Goal: Transaction & Acquisition: Purchase product/service

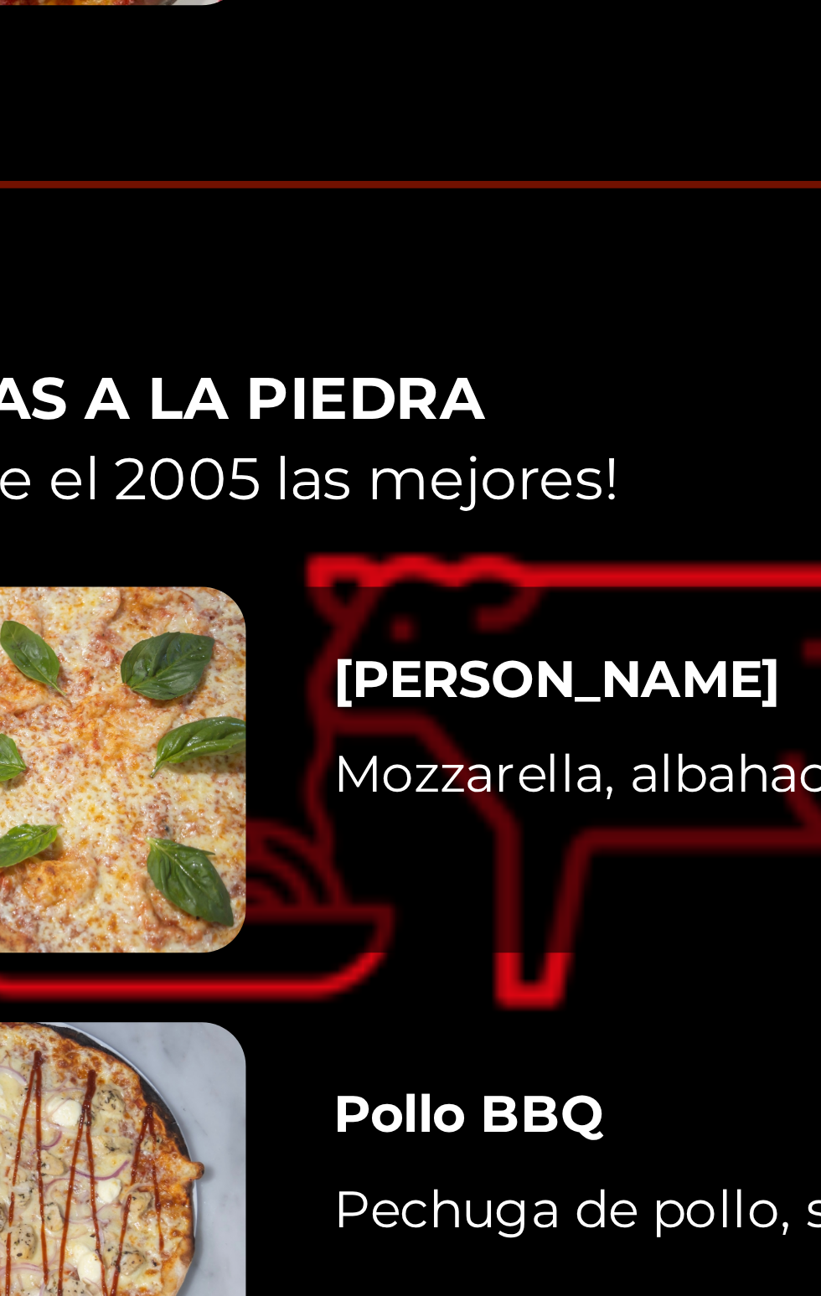
scroll to position [711, 0]
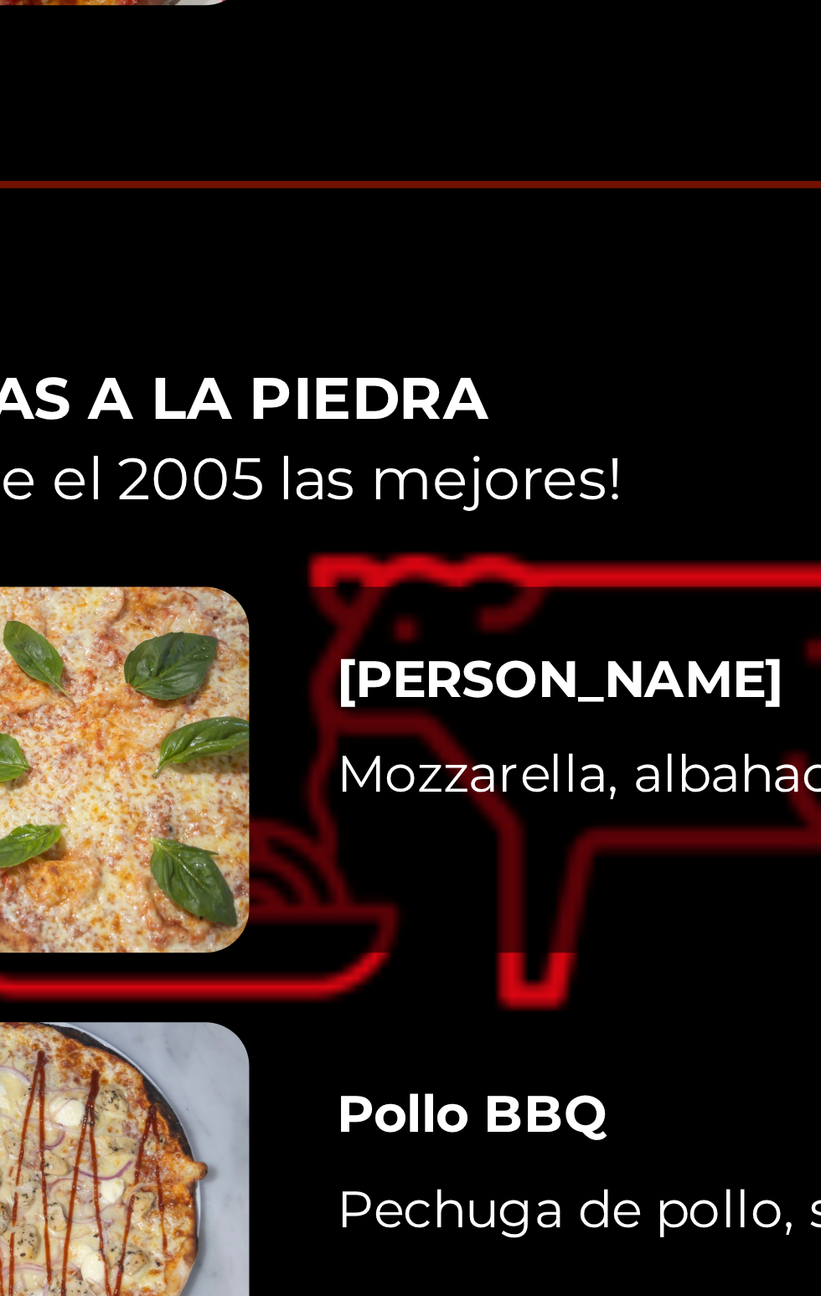
click at [175, 1234] on div "Pollo BBQ Pechuga de pollo, salsa BBQ casera, cebolla, queso crema y oregano $ …" at bounding box center [456, 1276] width 655 height 84
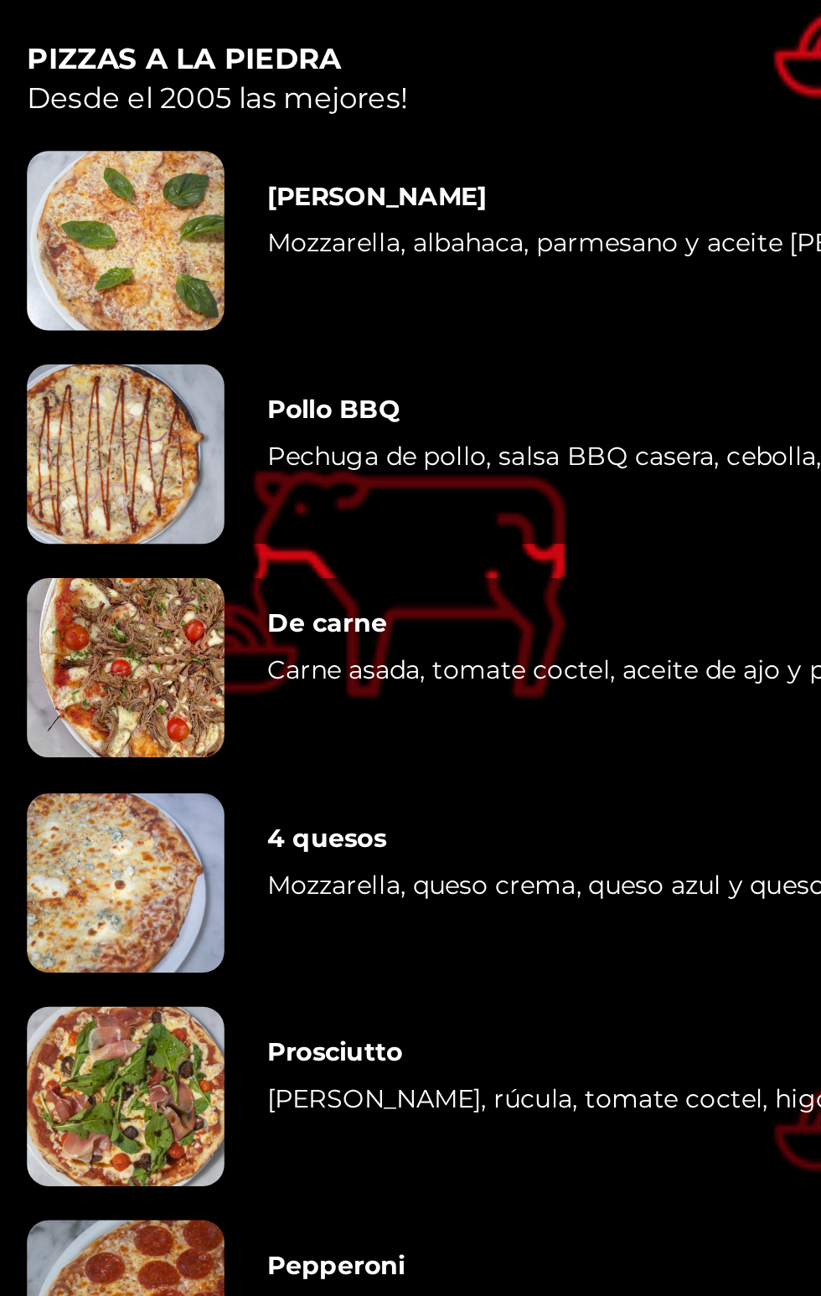
scroll to position [1583, 0]
